Goal: Information Seeking & Learning: Learn about a topic

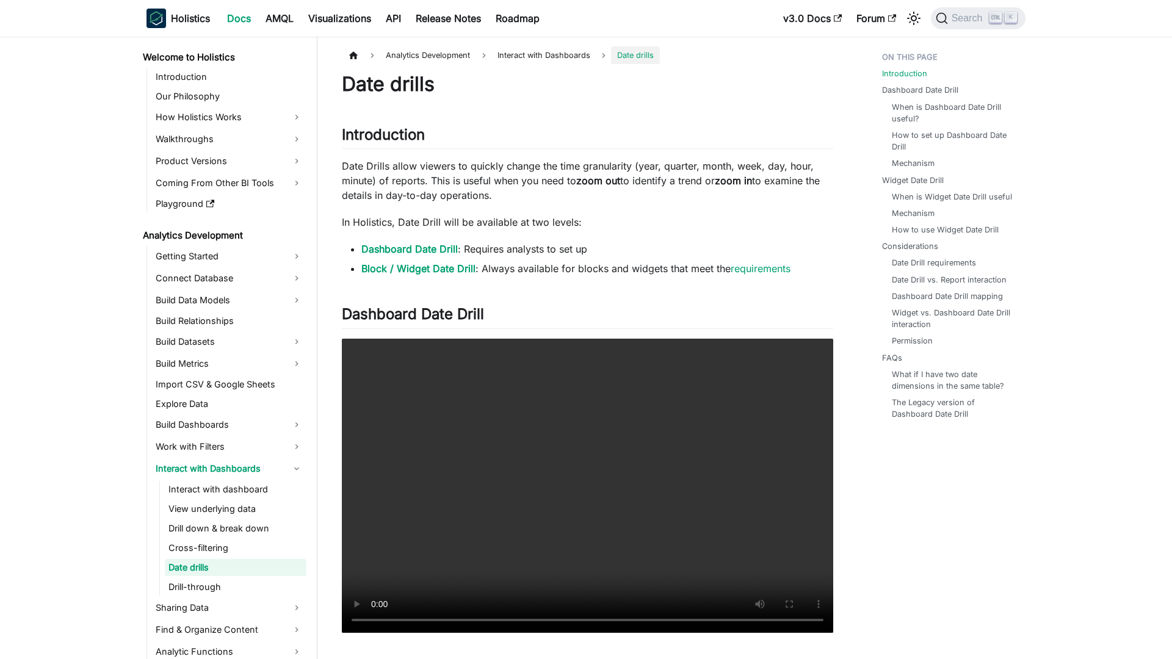
scroll to position [41, 0]
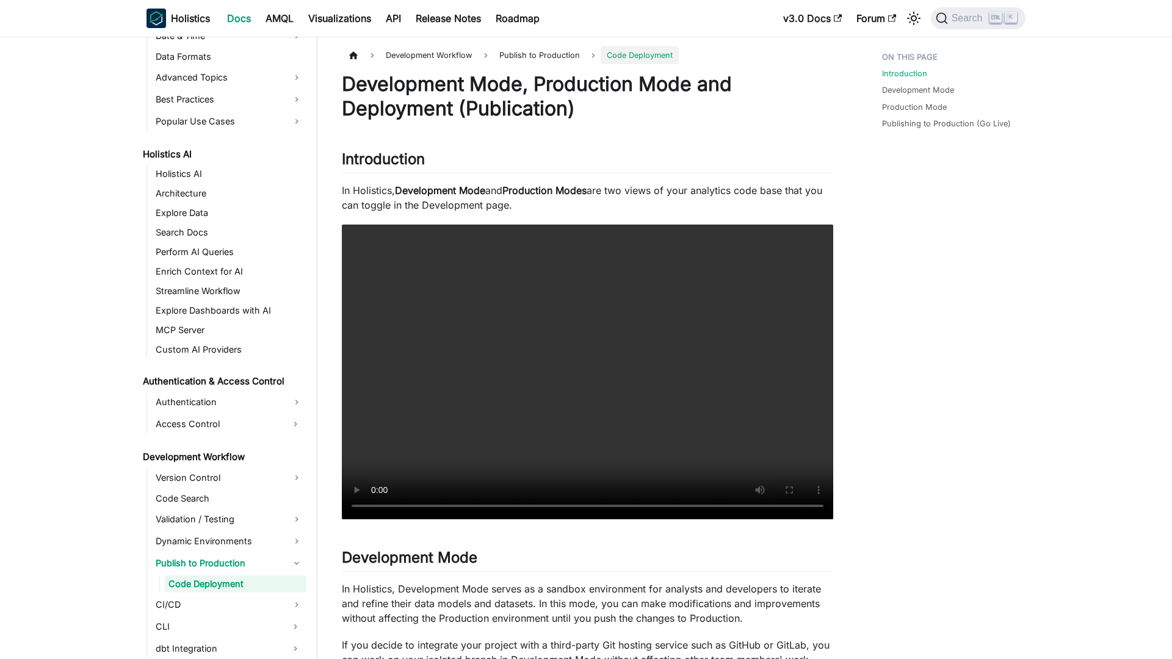
scroll to position [578, 0]
